Goal: Task Accomplishment & Management: Manage account settings

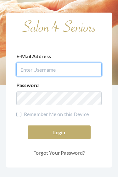
type input "[EMAIL_ADDRESS][DOMAIN_NAME]"
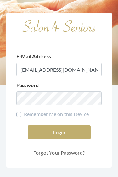
click at [59, 140] on button "Login" at bounding box center [59, 133] width 63 height 14
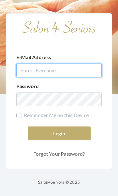
type input "[EMAIL_ADDRESS][DOMAIN_NAME]"
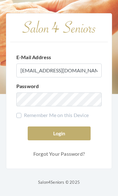
click at [83, 141] on button "Login" at bounding box center [59, 134] width 63 height 14
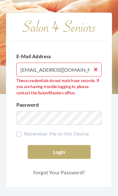
click at [109, 102] on div "E-Mail Address Cacinamoore@gmail.com These credentials do not match our records…" at bounding box center [59, 100] width 107 height 175
